Goal: Register for event/course

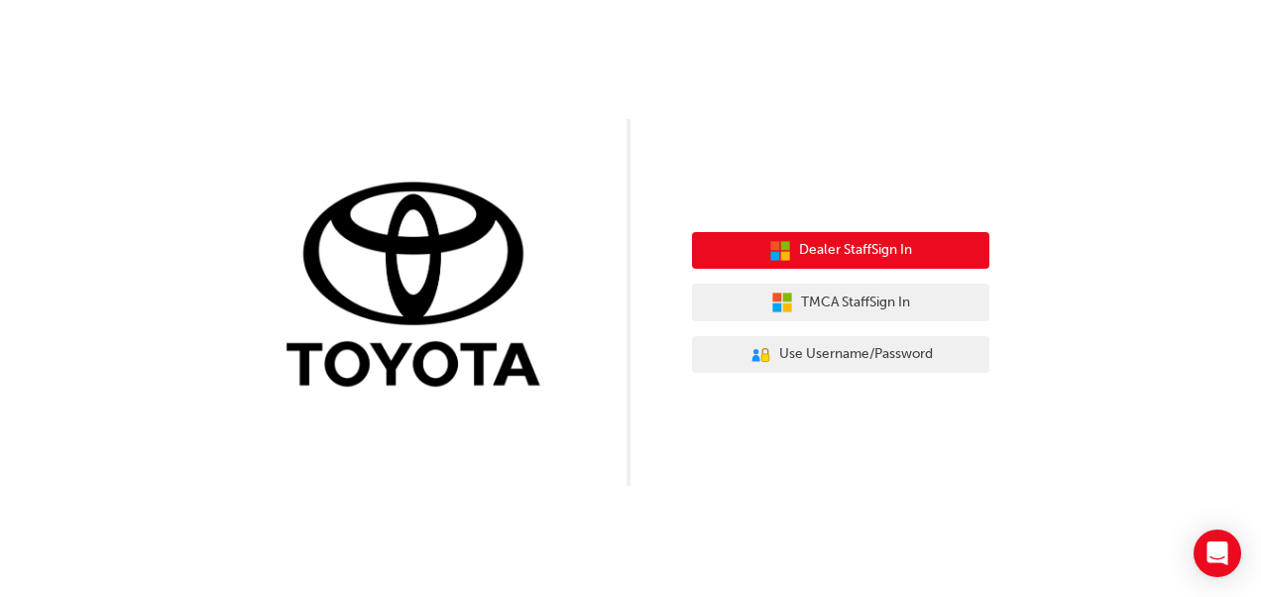
click at [870, 264] on button "Dealer Staff Sign In" at bounding box center [840, 251] width 297 height 38
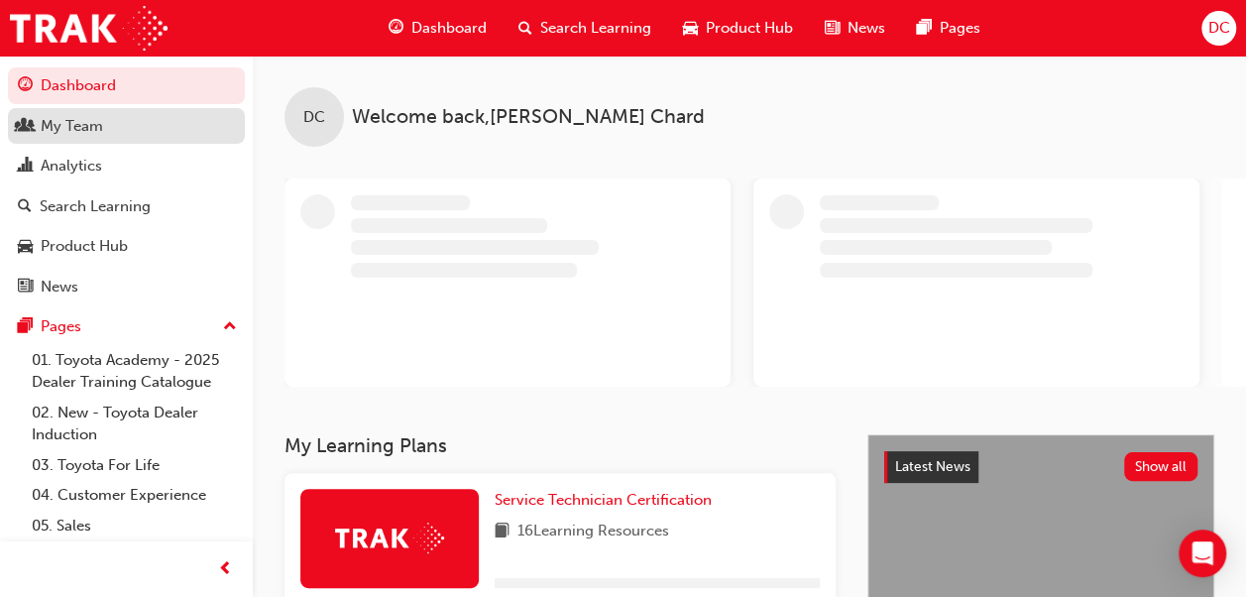
click at [69, 129] on div "My Team" at bounding box center [72, 126] width 62 height 23
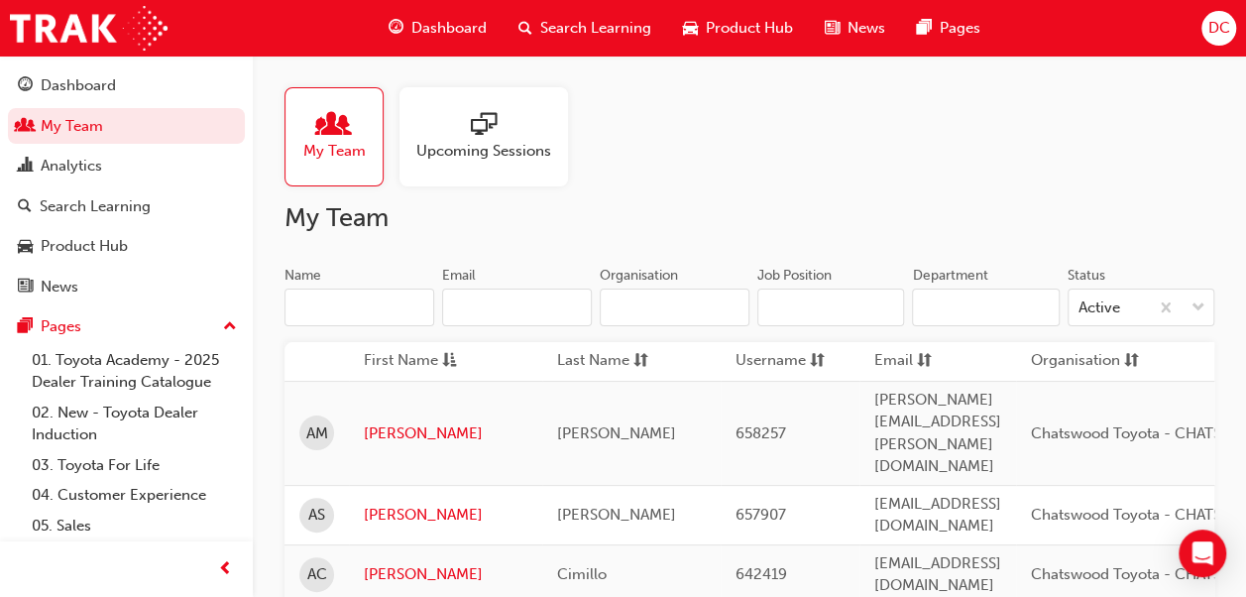
click at [450, 99] on div "Upcoming Sessions" at bounding box center [484, 136] width 169 height 99
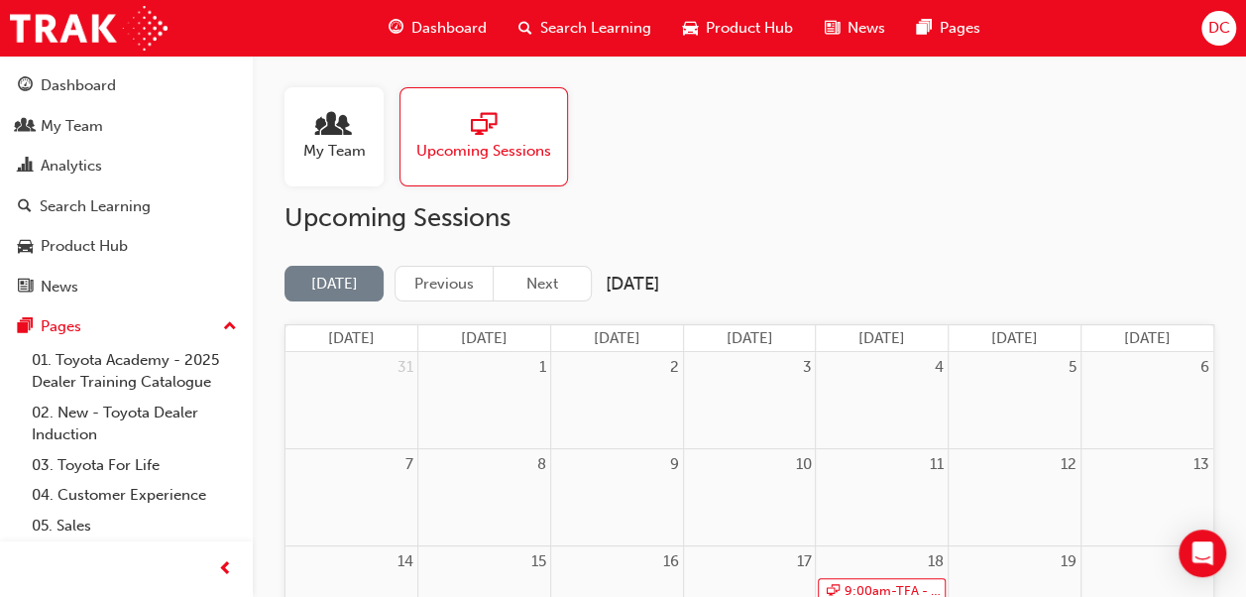
click at [495, 121] on span "sessionType_ONLINE_URL-icon" at bounding box center [484, 126] width 26 height 28
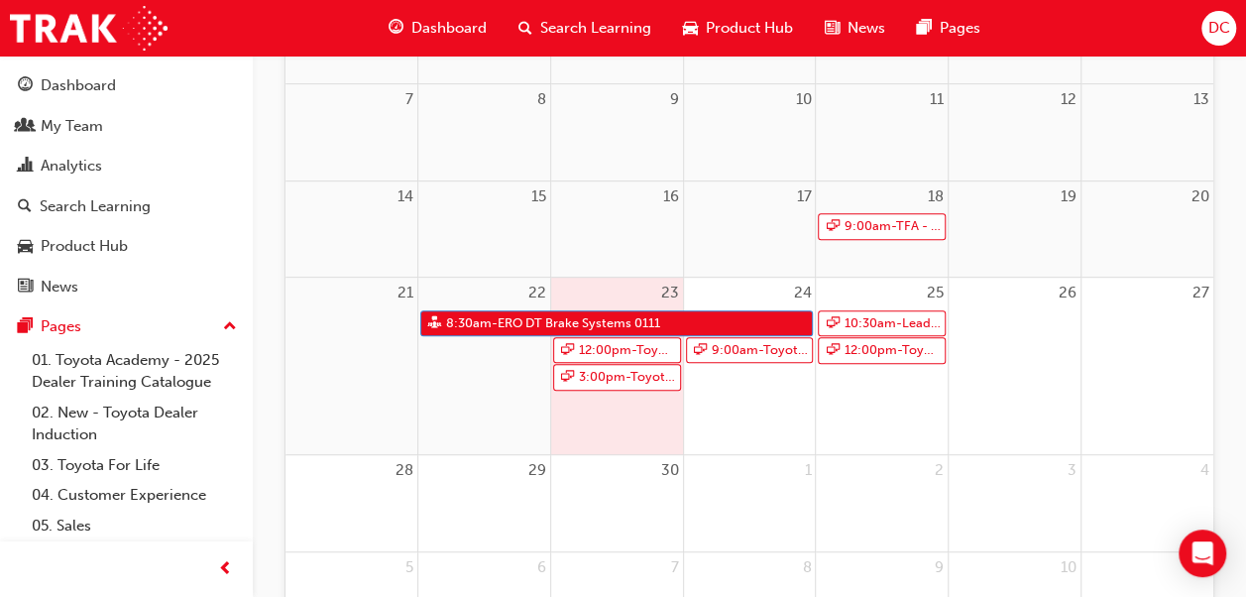
scroll to position [388, 0]
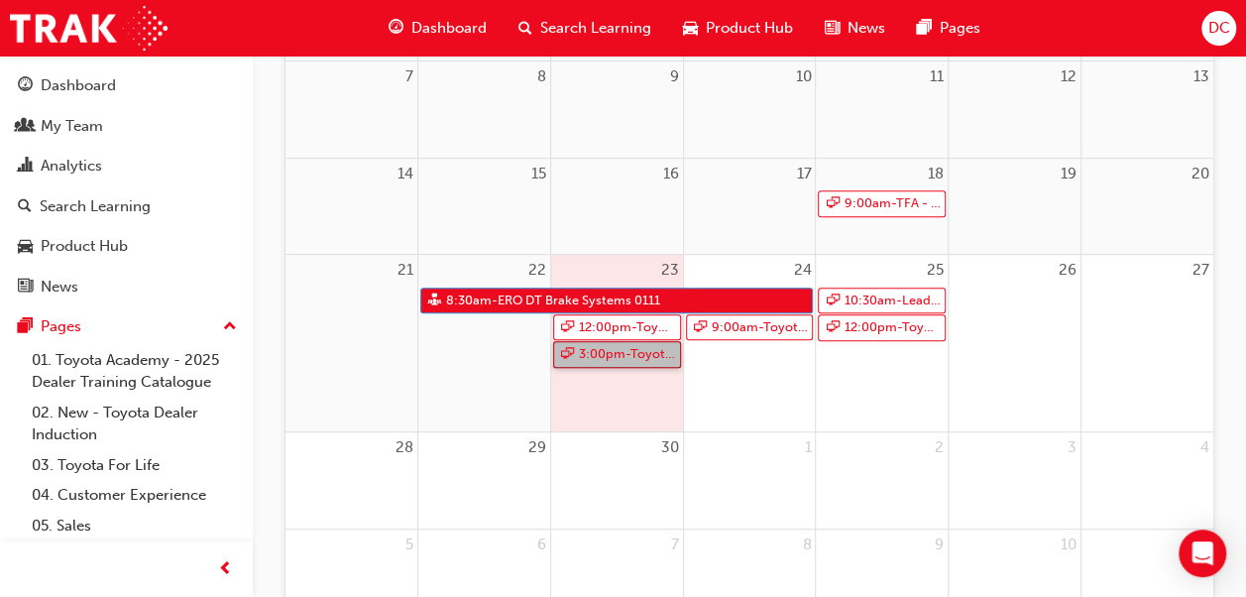
click at [581, 356] on link "3:00pm - Toyota For Life In Action - Virtual Classroom" at bounding box center [617, 354] width 128 height 27
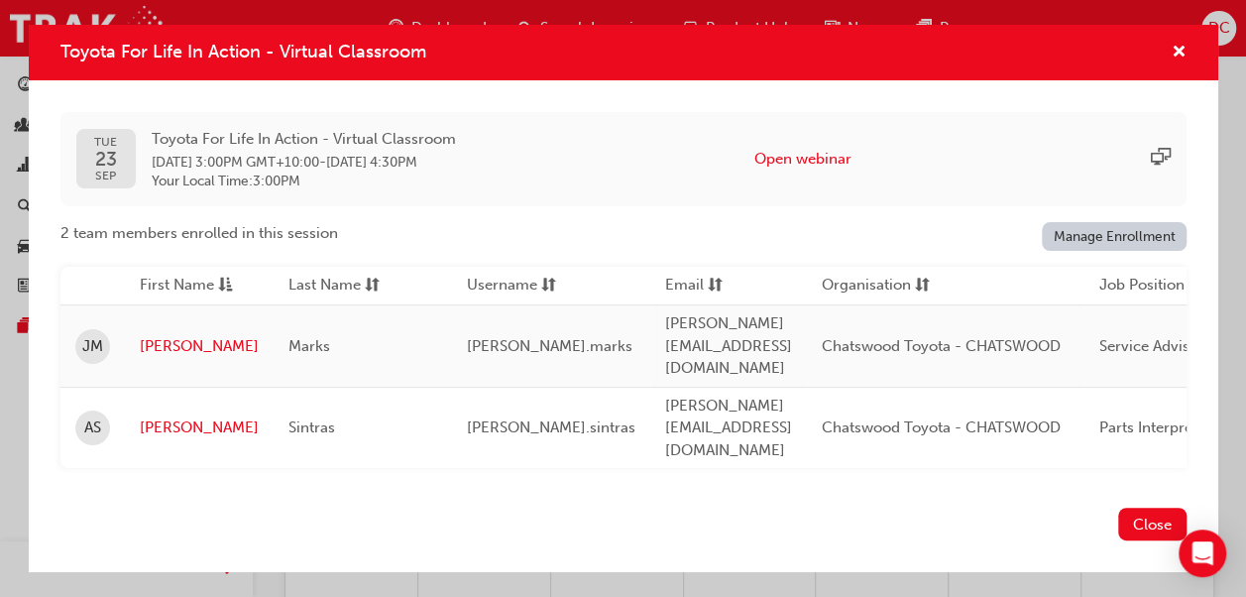
click at [1121, 251] on link "Manage Enrollment" at bounding box center [1114, 236] width 145 height 29
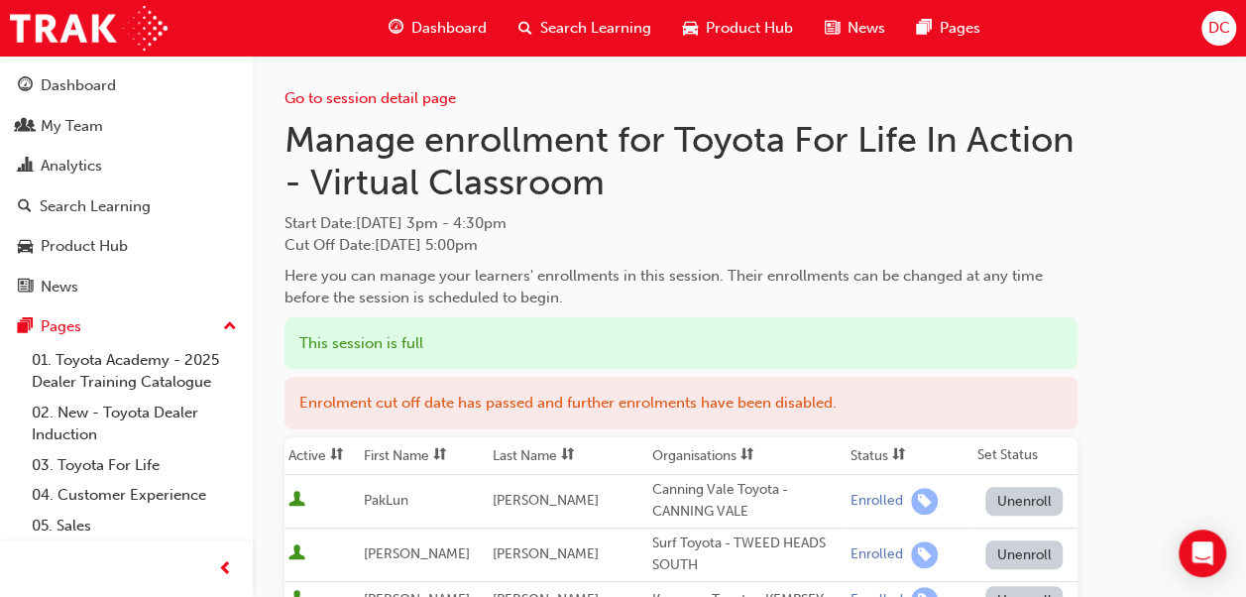
scroll to position [388, 0]
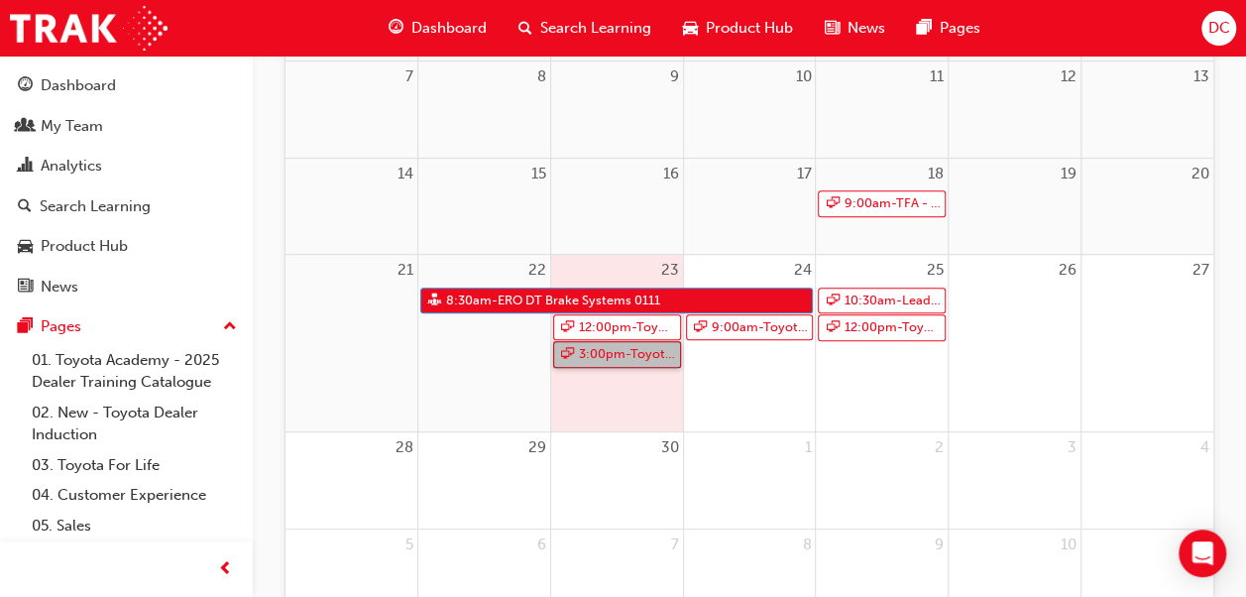
click at [624, 350] on link "3:00pm - Toyota For Life In Action - Virtual Classroom" at bounding box center [617, 354] width 128 height 27
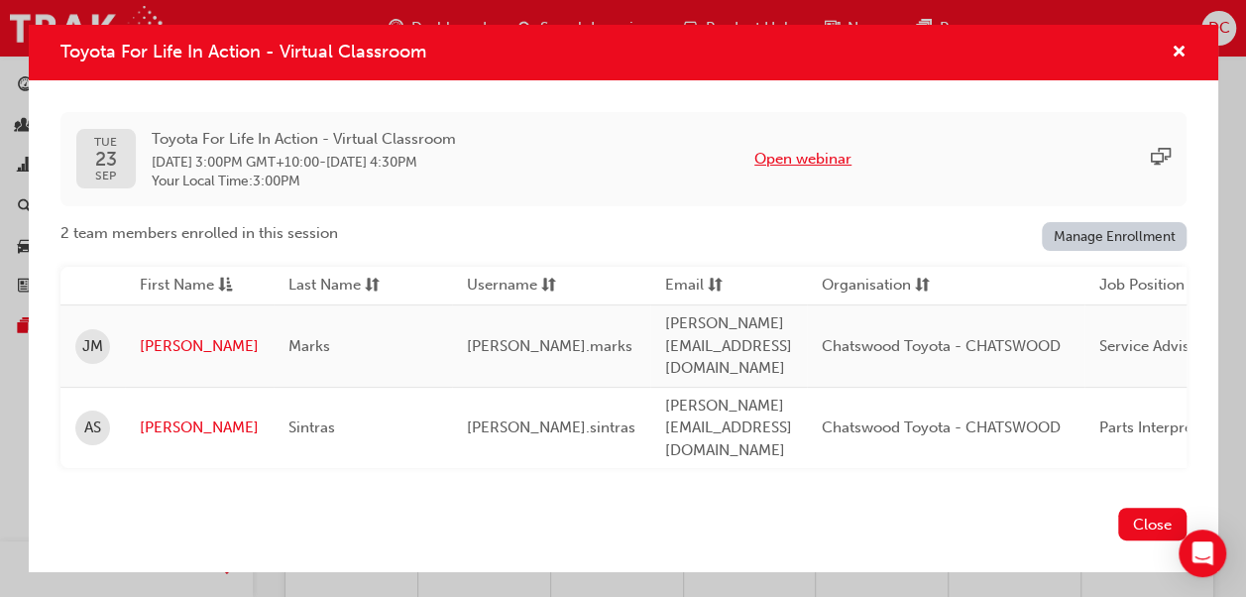
click at [835, 171] on button "Open webinar" at bounding box center [803, 159] width 97 height 23
click at [255, 500] on div "Close" at bounding box center [624, 536] width 1190 height 72
click at [365, 62] on span "Toyota For Life In Action - Virtual Classroom" at bounding box center [243, 52] width 366 height 22
click at [478, 65] on div "Toyota For Life In Action - Virtual Classroom" at bounding box center [623, 53] width 1127 height 25
